Goal: Task Accomplishment & Management: Use online tool/utility

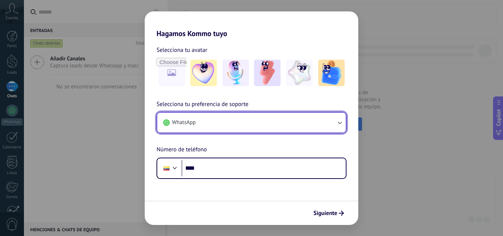
click at [195, 129] on button "WhatsApp" at bounding box center [251, 123] width 189 height 20
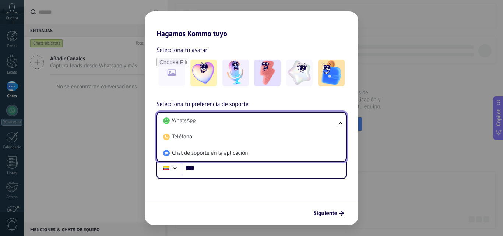
click at [195, 129] on li "WhatsApp" at bounding box center [250, 121] width 180 height 16
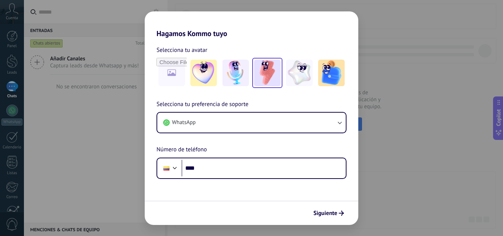
click at [267, 74] on img at bounding box center [267, 73] width 27 height 27
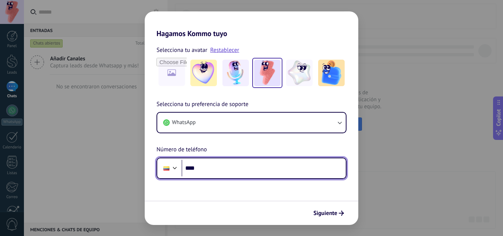
click at [214, 168] on input "****" at bounding box center [264, 168] width 164 height 17
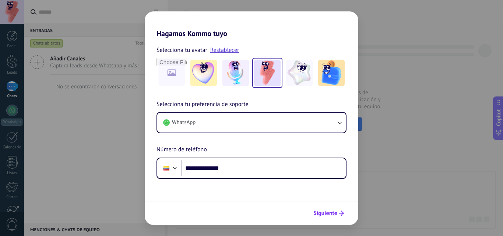
click at [330, 211] on span "Siguiente" at bounding box center [326, 213] width 24 height 5
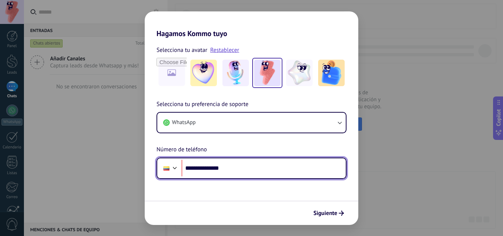
click at [170, 169] on div at bounding box center [167, 168] width 14 height 15
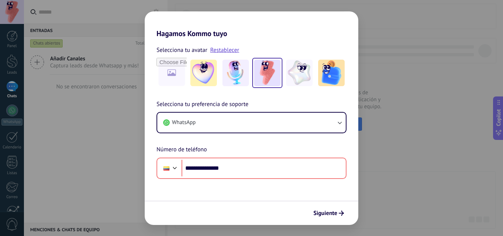
click at [145, 131] on div "**********" at bounding box center [252, 139] width 214 height 79
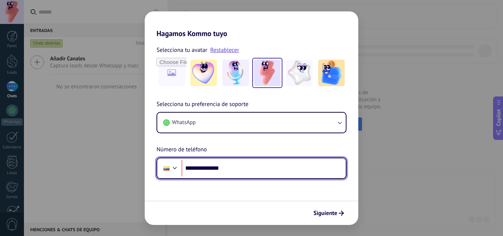
click at [201, 169] on input "**********" at bounding box center [264, 168] width 164 height 17
type input "**********"
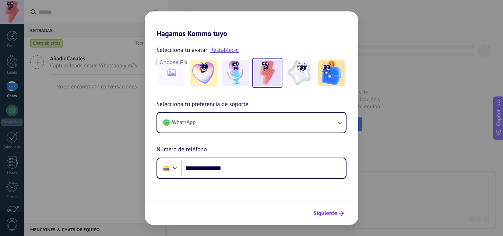
click at [329, 212] on span "Siguiente" at bounding box center [326, 213] width 24 height 5
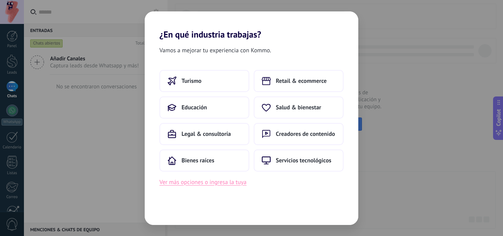
click at [215, 182] on button "Ver más opciones o ingresa la tuya" at bounding box center [203, 183] width 87 height 10
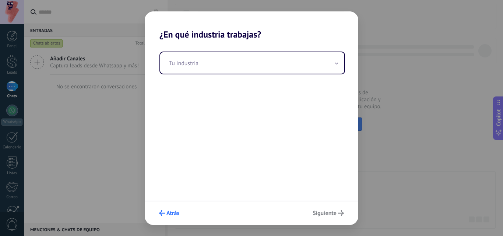
click at [175, 212] on span "Atrás" at bounding box center [173, 213] width 13 height 5
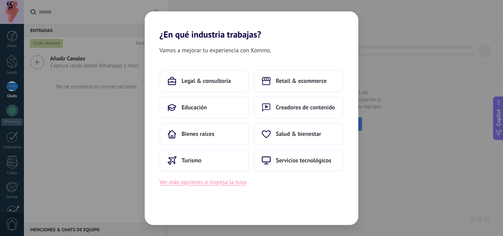
click at [184, 182] on button "Ver más opciones o ingresa la tuya" at bounding box center [203, 183] width 87 height 10
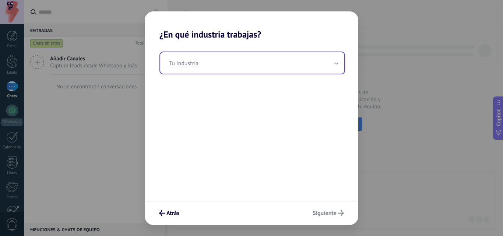
drag, startPoint x: 210, startPoint y: 51, endPoint x: 213, endPoint y: 58, distance: 7.9
click at [210, 51] on div "Tu industria" at bounding box center [252, 120] width 214 height 161
click at [214, 59] on input "text" at bounding box center [252, 62] width 184 height 21
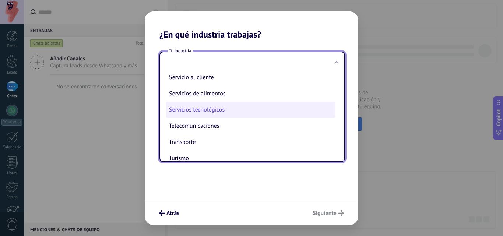
scroll to position [147, 0]
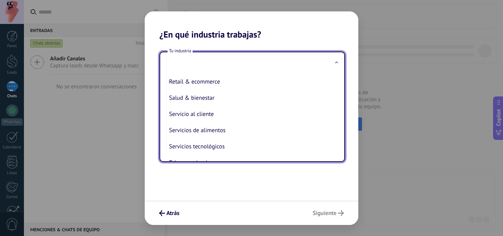
click at [155, 221] on div "Atrás Siguiente" at bounding box center [252, 213] width 214 height 24
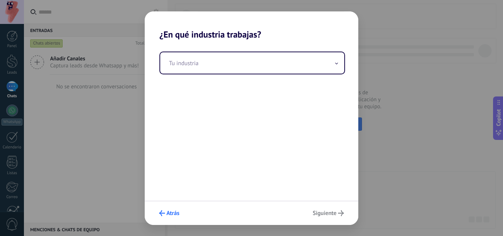
click at [166, 213] on span "Atrás" at bounding box center [169, 213] width 20 height 6
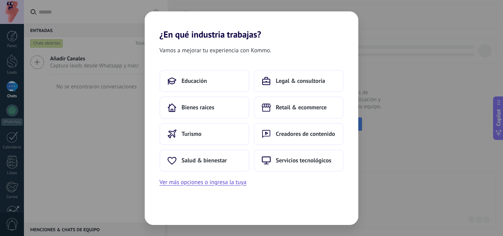
click at [236, 176] on div "Educación Legal & consultoría Bienes raíces Retail & ecommerce Turismo Creadore…" at bounding box center [252, 128] width 214 height 117
click at [236, 181] on button "Ver más opciones o ingresa la tuya" at bounding box center [203, 183] width 87 height 10
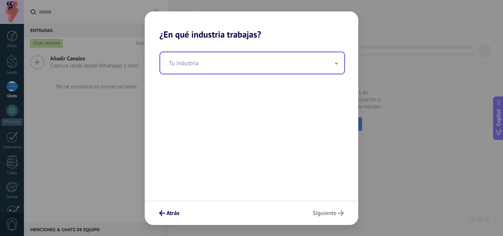
click at [258, 56] on input "text" at bounding box center [252, 62] width 184 height 21
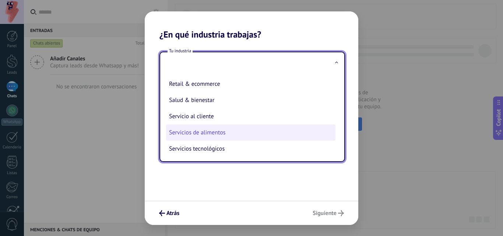
scroll to position [158, 0]
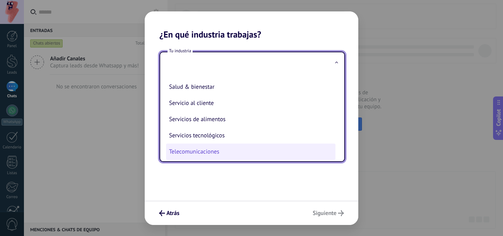
click at [195, 153] on li "Telecomunicaciones" at bounding box center [250, 152] width 169 height 16
type input "**********"
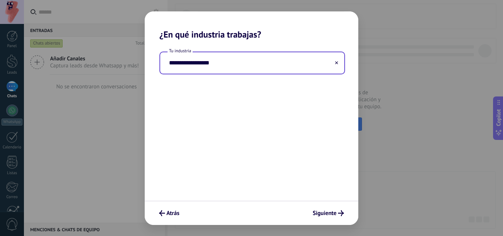
click at [244, 63] on input "**********" at bounding box center [252, 62] width 184 height 21
click at [337, 64] on icon at bounding box center [336, 62] width 3 height 3
click at [281, 66] on input "text" at bounding box center [252, 62] width 184 height 21
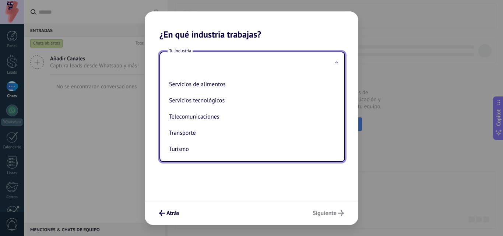
scroll to position [195, 0]
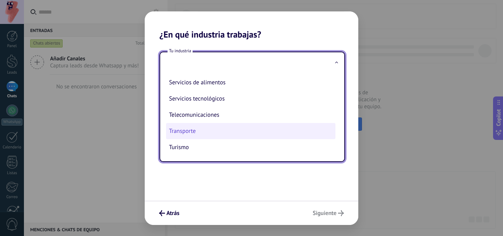
click at [225, 126] on li "Transporte" at bounding box center [250, 131] width 169 height 16
type input "**********"
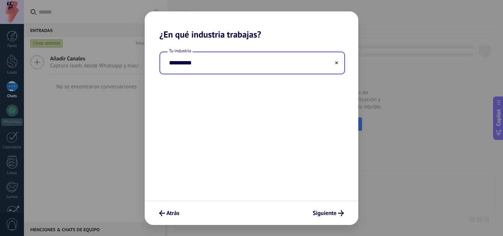
click at [192, 67] on input "**********" at bounding box center [252, 62] width 184 height 21
click at [268, 67] on input "**********" at bounding box center [252, 62] width 184 height 21
click at [339, 61] on input "**********" at bounding box center [252, 62] width 184 height 21
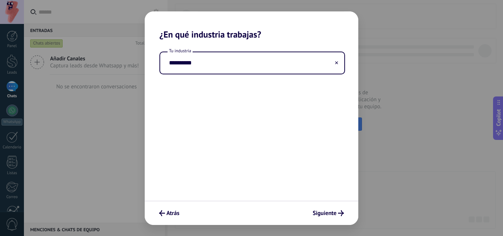
click at [335, 63] on icon at bounding box center [336, 62] width 3 height 3
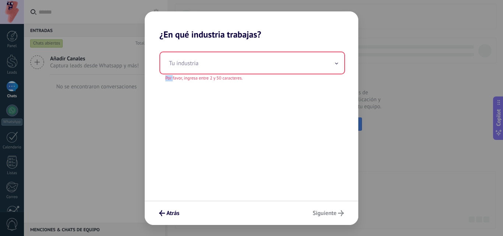
click at [335, 63] on icon at bounding box center [336, 64] width 3 height 2
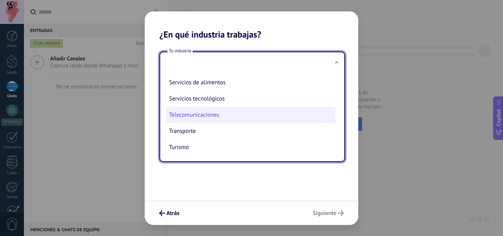
click at [193, 117] on li "Telecomunicaciones" at bounding box center [250, 115] width 169 height 16
type input "**********"
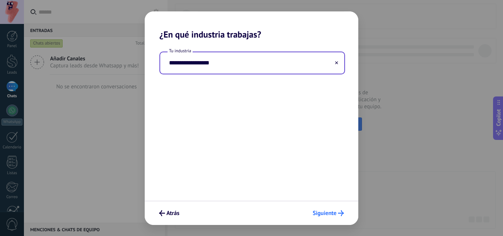
click at [339, 209] on button "Siguiente" at bounding box center [328, 213] width 38 height 13
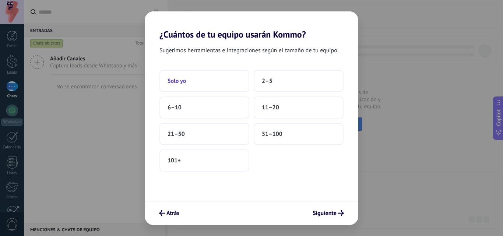
click at [200, 87] on button "Solo yo" at bounding box center [205, 81] width 90 height 22
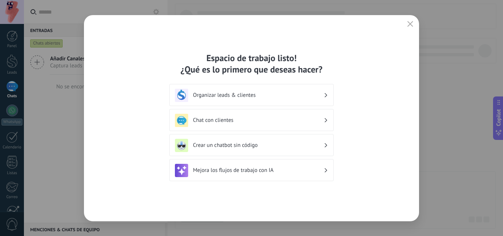
click at [271, 144] on h3 "Crear un chatbot sin código" at bounding box center [258, 145] width 131 height 7
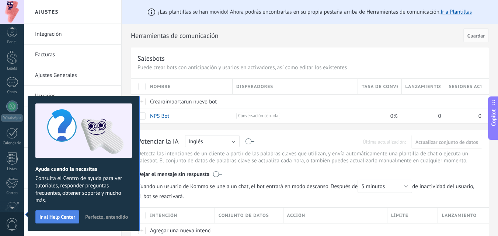
scroll to position [70, 0]
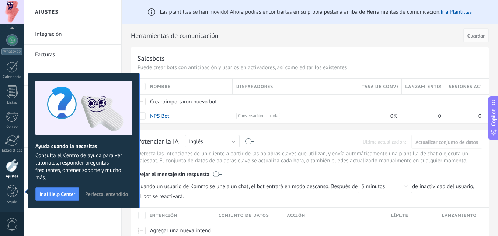
click at [99, 192] on span "Perfecto, entendido" at bounding box center [106, 194] width 43 height 5
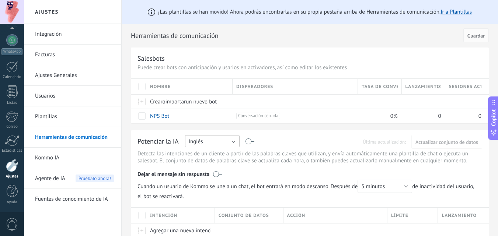
click at [225, 143] on button "Inglés" at bounding box center [212, 141] width 55 height 12
click at [203, 167] on span "Español" at bounding box center [209, 167] width 56 height 7
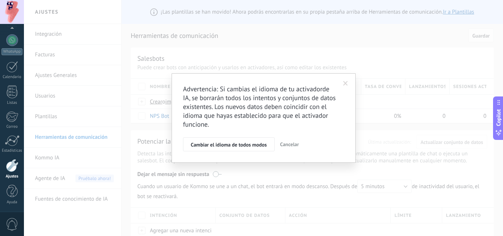
click at [345, 83] on span at bounding box center [345, 83] width 5 height 5
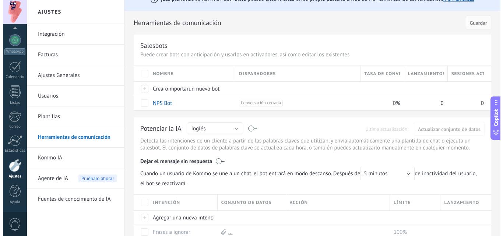
scroll to position [0, 0]
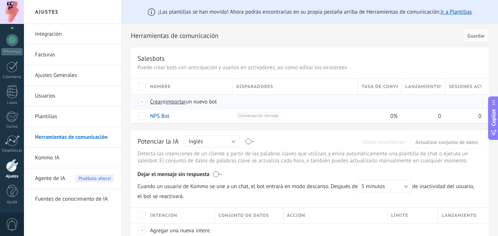
click at [141, 104] on div at bounding box center [142, 101] width 8 height 7
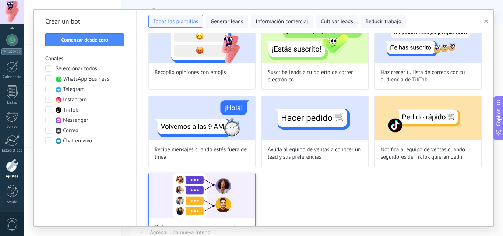
scroll to position [571, 0]
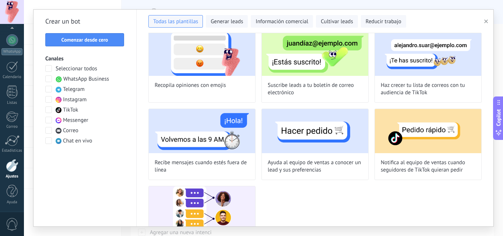
click at [51, 69] on span at bounding box center [48, 68] width 7 height 7
click at [47, 81] on span at bounding box center [48, 79] width 7 height 7
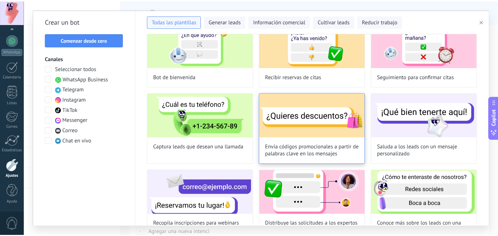
scroll to position [0, 0]
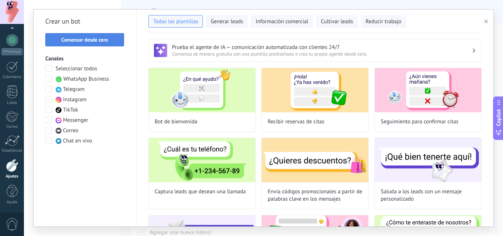
click at [94, 40] on span "Comenzar desde cero" at bounding box center [85, 39] width 47 height 5
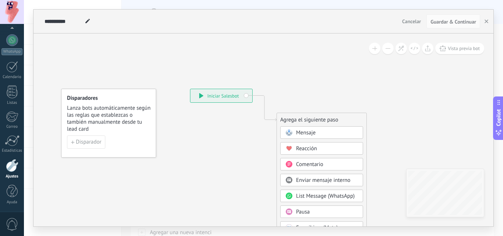
drag, startPoint x: 308, startPoint y: 132, endPoint x: 295, endPoint y: 147, distance: 19.3
click at [295, 147] on span at bounding box center [289, 149] width 14 height 6
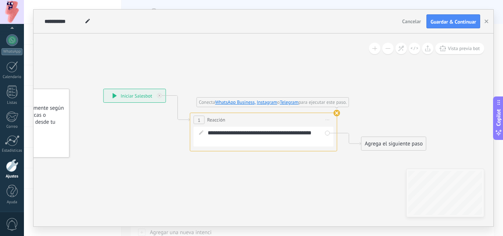
click at [337, 115] on use at bounding box center [337, 113] width 7 height 7
click at [328, 118] on span "Iniciar vista previa aquí Cambiar nombre Duplicar [GEOGRAPHIC_DATA]" at bounding box center [328, 120] width 12 height 11
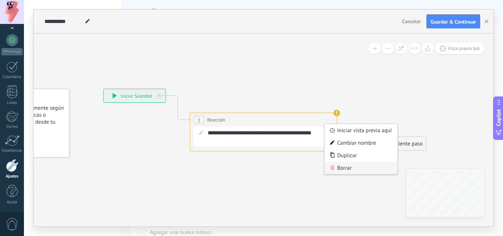
click at [351, 167] on div "Borrar" at bounding box center [361, 168] width 73 height 13
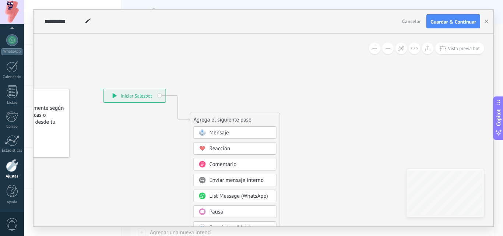
click at [218, 133] on span "Mensaje" at bounding box center [220, 132] width 20 height 7
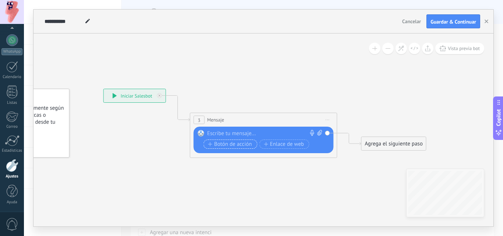
click at [226, 144] on span "Botón de acción" at bounding box center [230, 144] width 44 height 6
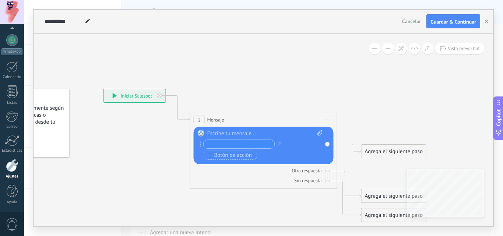
click at [230, 146] on input "text" at bounding box center [239, 144] width 71 height 8
click at [321, 135] on icon at bounding box center [320, 133] width 5 height 6
click input "Subir" at bounding box center [0, 0] width 0 height 0
click at [279, 144] on icon "button" at bounding box center [280, 144] width 4 height 4
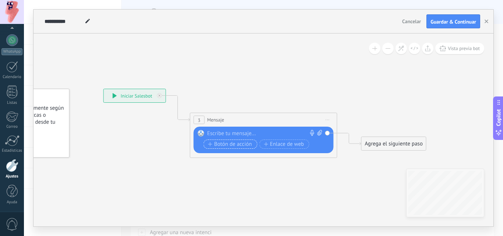
click at [214, 143] on span "Botón de acción" at bounding box center [230, 144] width 44 height 6
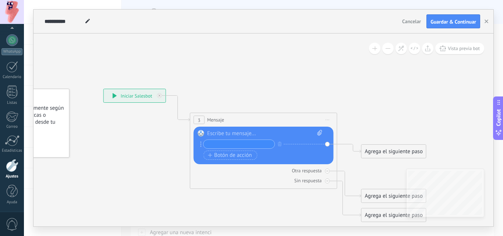
click at [221, 145] on input "text" at bounding box center [239, 144] width 71 height 8
click at [328, 144] on div "Reemplazar Quitar Convertir a mensaje de voz Arrastre la imagen aquí para adjun…" at bounding box center [264, 146] width 140 height 38
drag, startPoint x: 289, startPoint y: 145, endPoint x: 318, endPoint y: 145, distance: 28.7
click at [315, 145] on div "+ sinónimo" at bounding box center [259, 144] width 119 height 9
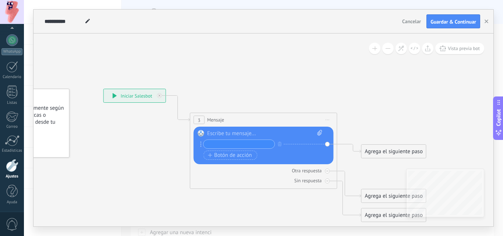
click at [327, 144] on div "Reemplazar Quitar Convertir a mensaje de voz Arrastre la imagen aquí para adjun…" at bounding box center [264, 146] width 140 height 38
drag, startPoint x: 329, startPoint y: 190, endPoint x: 322, endPoint y: 188, distance: 7.0
drag, startPoint x: 322, startPoint y: 188, endPoint x: 253, endPoint y: 181, distance: 69.2
click at [253, 181] on div "Sin respuesta" at bounding box center [264, 180] width 140 height 7
click at [327, 179] on icon at bounding box center [328, 181] width 4 height 4
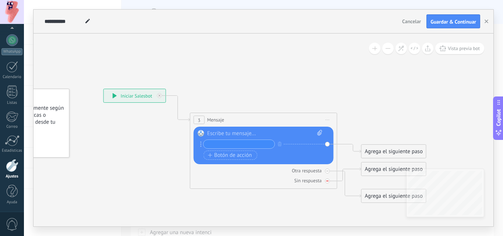
click at [326, 182] on icon at bounding box center [327, 181] width 3 height 3
click at [327, 181] on icon at bounding box center [328, 181] width 4 height 4
click at [327, 181] on icon at bounding box center [327, 181] width 3 height 1
click at [327, 174] on div "Otra respuesta" at bounding box center [264, 170] width 140 height 7
click at [326, 181] on icon at bounding box center [328, 181] width 4 height 4
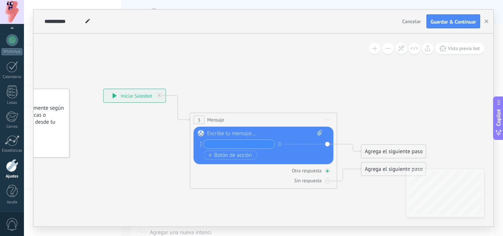
click at [328, 173] on div at bounding box center [327, 171] width 5 height 5
click at [159, 96] on icon at bounding box center [159, 95] width 3 height 3
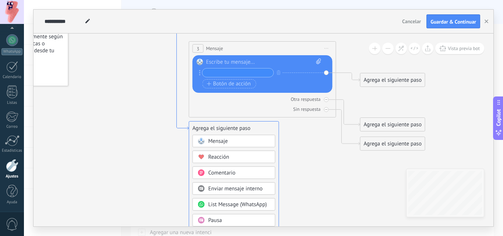
drag, startPoint x: 187, startPoint y: 200, endPoint x: 186, endPoint y: 129, distance: 71.5
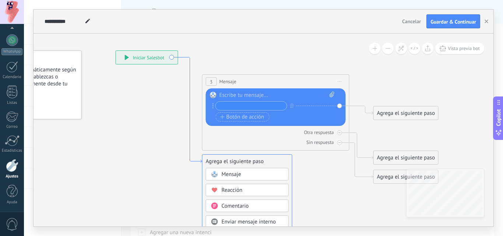
drag, startPoint x: 188, startPoint y: 131, endPoint x: 200, endPoint y: 164, distance: 35.1
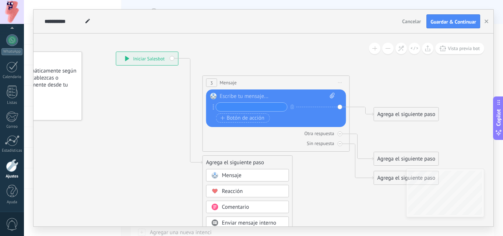
click at [247, 80] on div "3 Mensaje ******* (a): Todos los contactos - canales seleccionados Todos los co…" at bounding box center [276, 83] width 147 height 14
drag, startPoint x: 247, startPoint y: 80, endPoint x: 408, endPoint y: 21, distance: 170.9
click at [408, 21] on span "Cancelar" at bounding box center [411, 21] width 19 height 7
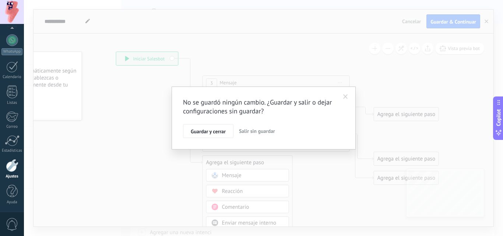
click at [240, 134] on button "Salir sin guardar" at bounding box center [257, 131] width 42 height 14
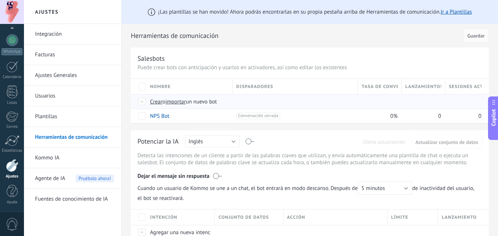
click at [144, 102] on div at bounding box center [142, 101] width 8 height 7
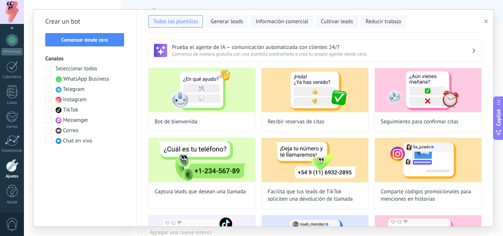
click at [488, 19] on button "button" at bounding box center [488, 21] width 12 height 9
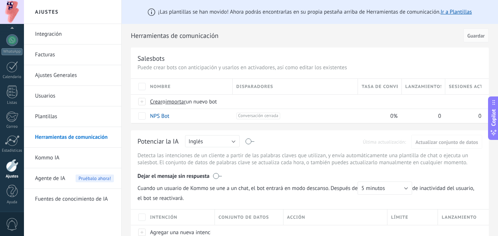
click at [54, 56] on link "Facturas" at bounding box center [74, 55] width 79 height 21
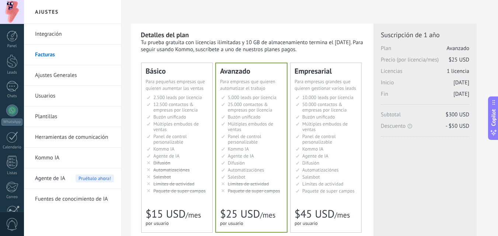
click at [39, 113] on link "Plantillas" at bounding box center [74, 116] width 79 height 21
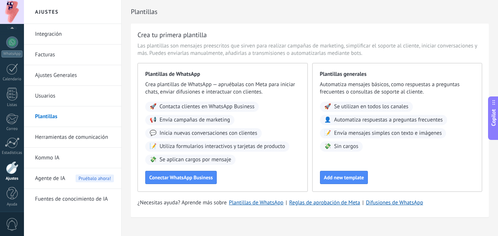
scroll to position [70, 0]
